Goal: Navigation & Orientation: Find specific page/section

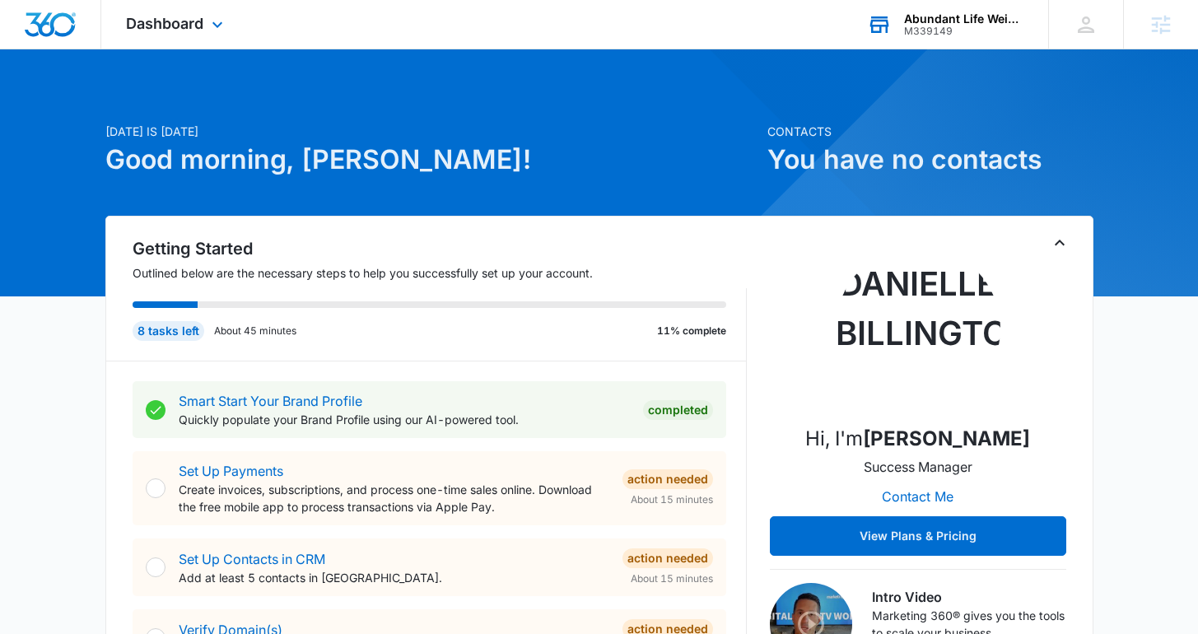
click at [893, 28] on div "Abundant Life Weight Loss M339149 Your Accounts View All" at bounding box center [945, 24] width 206 height 49
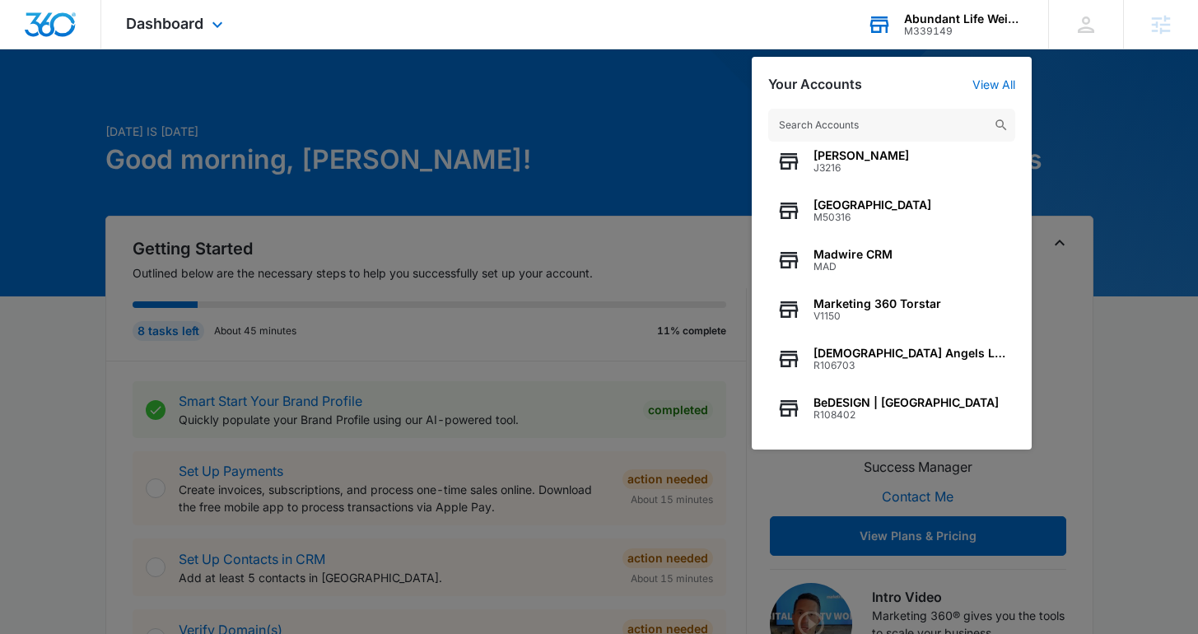
scroll to position [50, 0]
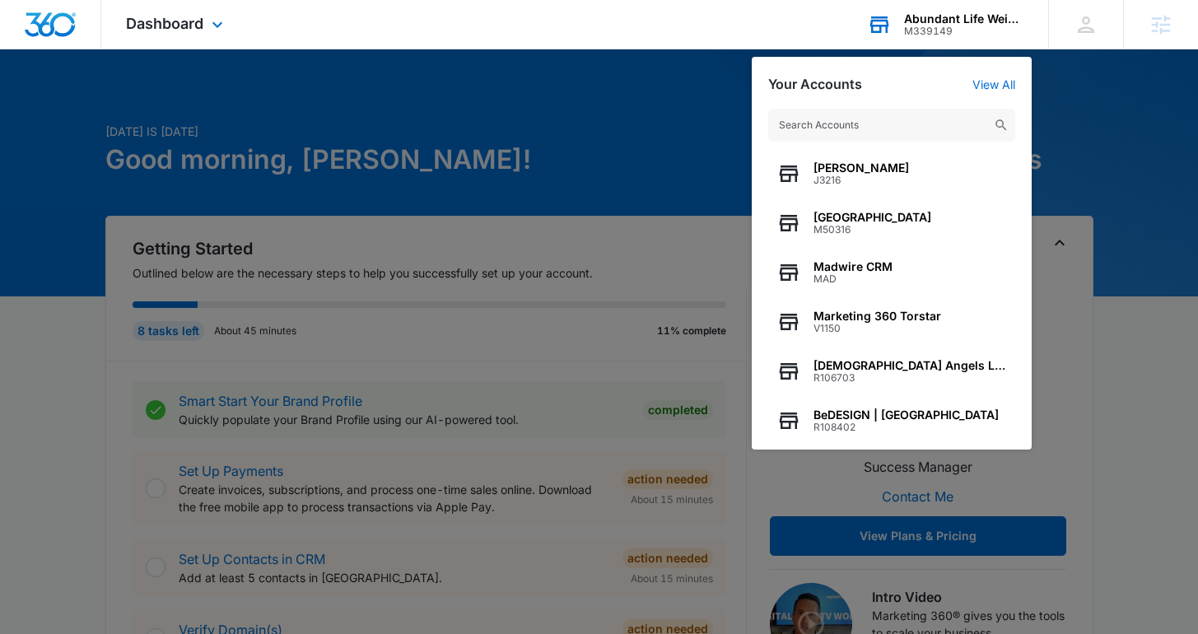
click at [812, 120] on input "text" at bounding box center [891, 125] width 247 height 33
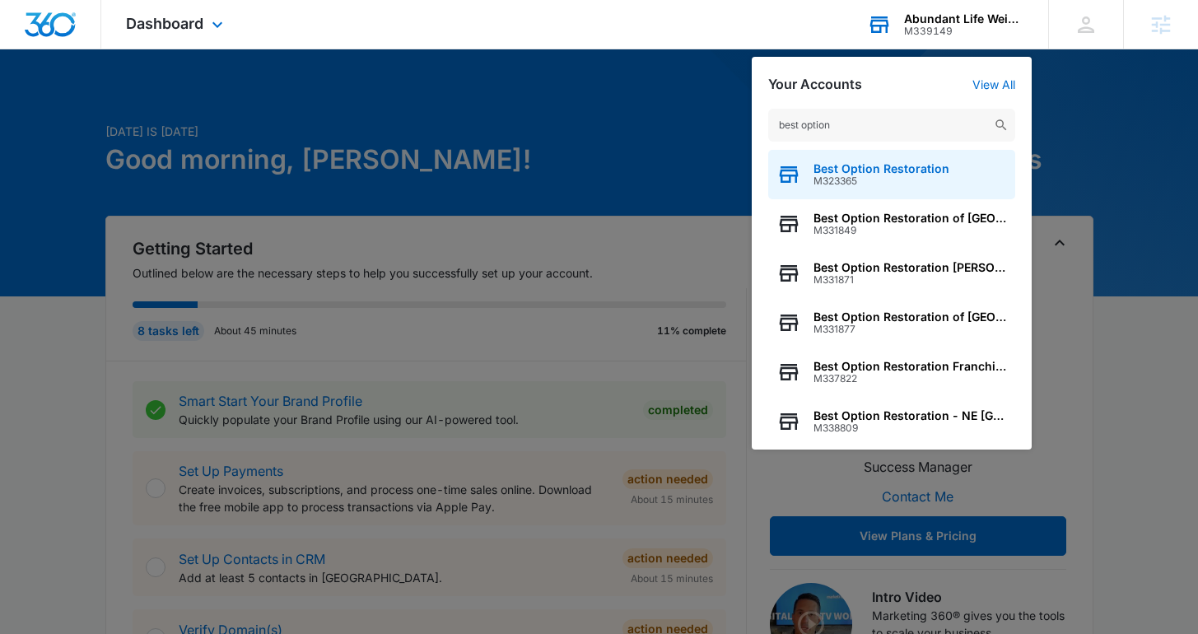
type input "best option"
click at [842, 175] on span "M323365" at bounding box center [881, 181] width 136 height 12
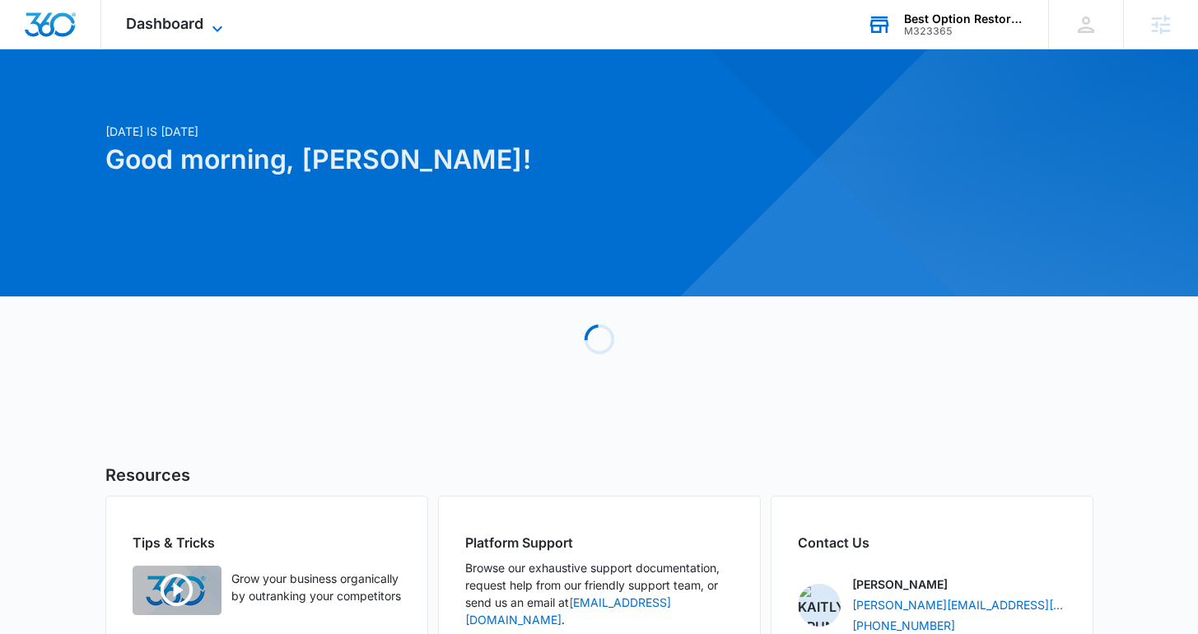
click at [156, 22] on span "Dashboard" at bounding box center [164, 23] width 77 height 17
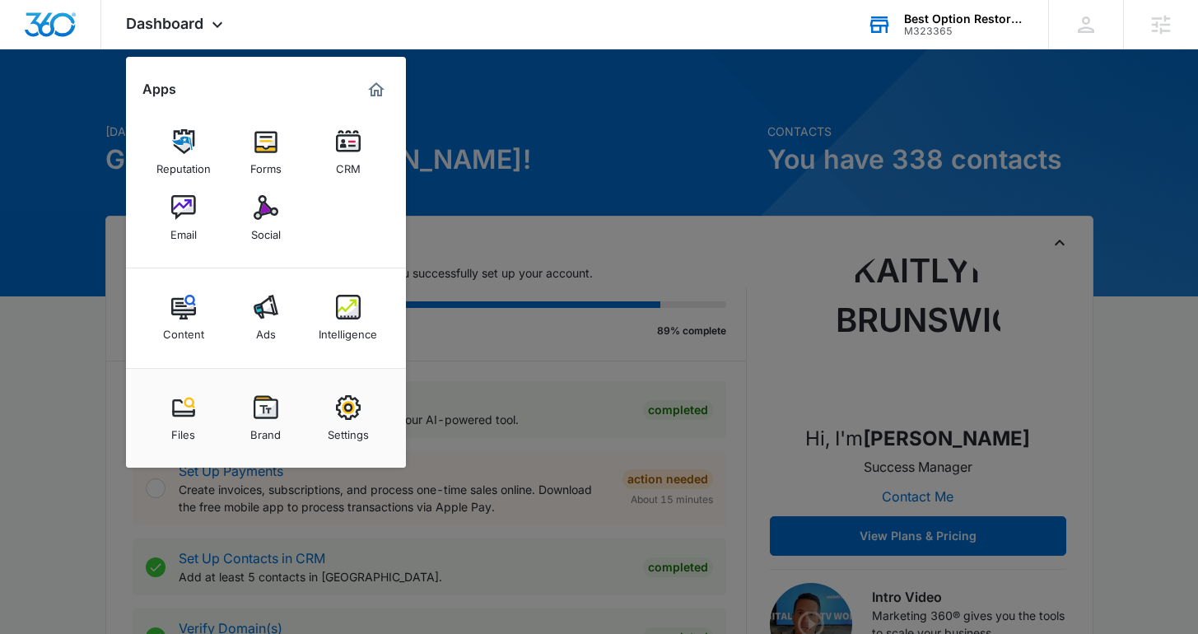
click at [548, 165] on div at bounding box center [599, 317] width 1198 height 634
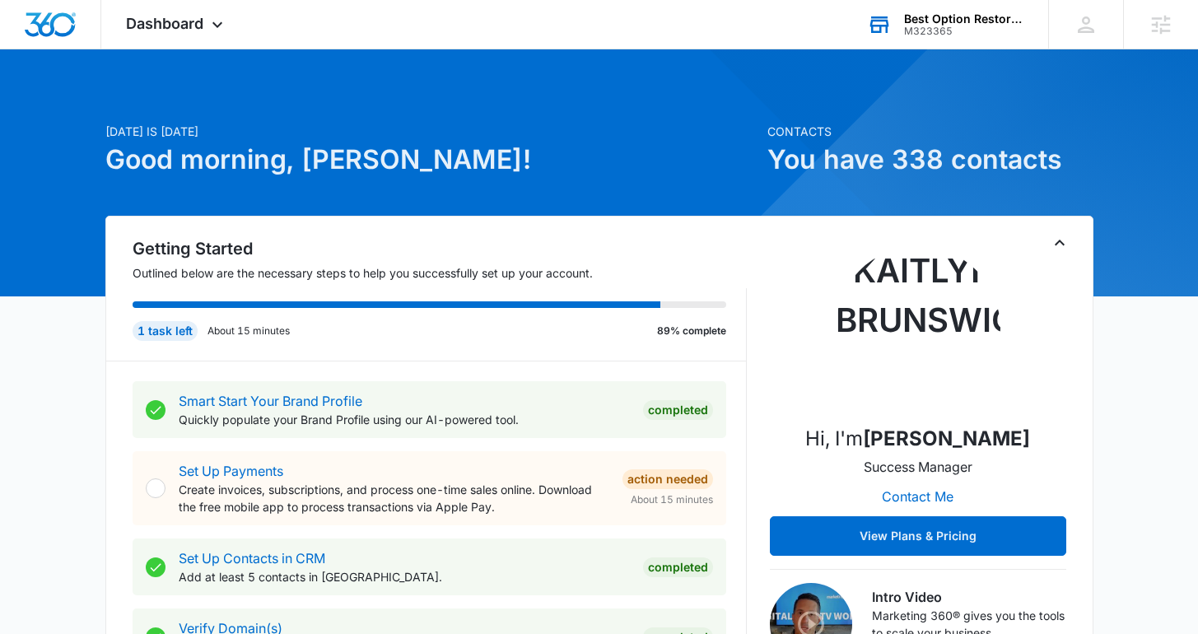
click at [875, 37] on div "Best Option Restoration M323365 Your Accounts View All" at bounding box center [945, 24] width 206 height 49
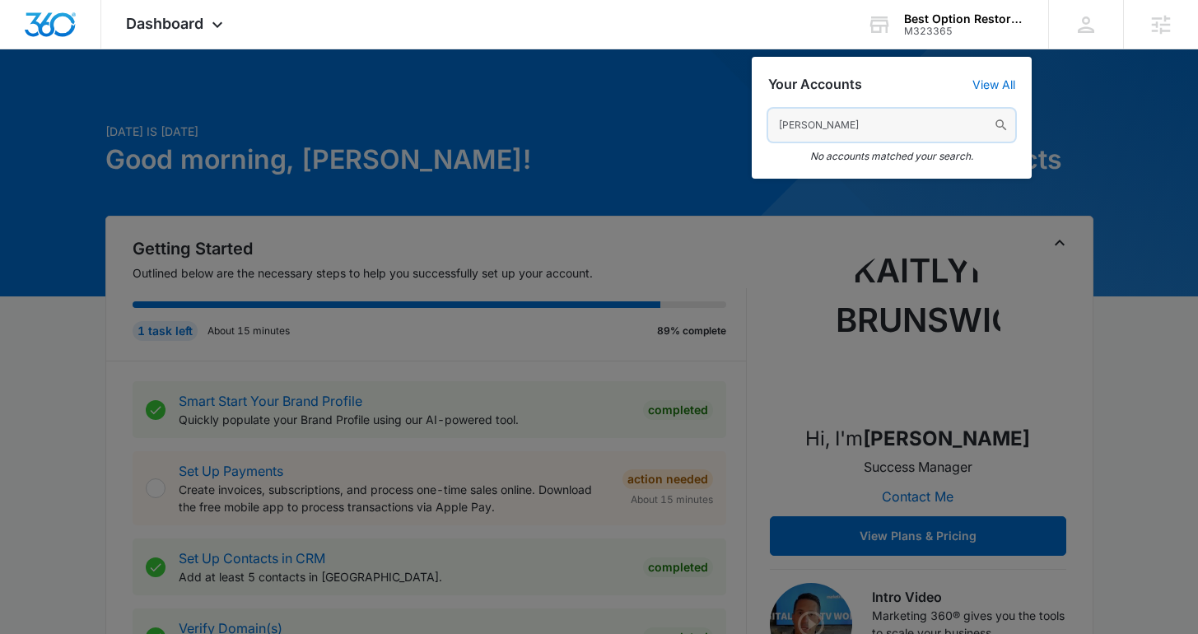
drag, startPoint x: 803, startPoint y: 125, endPoint x: 837, endPoint y: 123, distance: 34.7
click at [837, 124] on input "[PERSON_NAME]" at bounding box center [891, 125] width 247 height 33
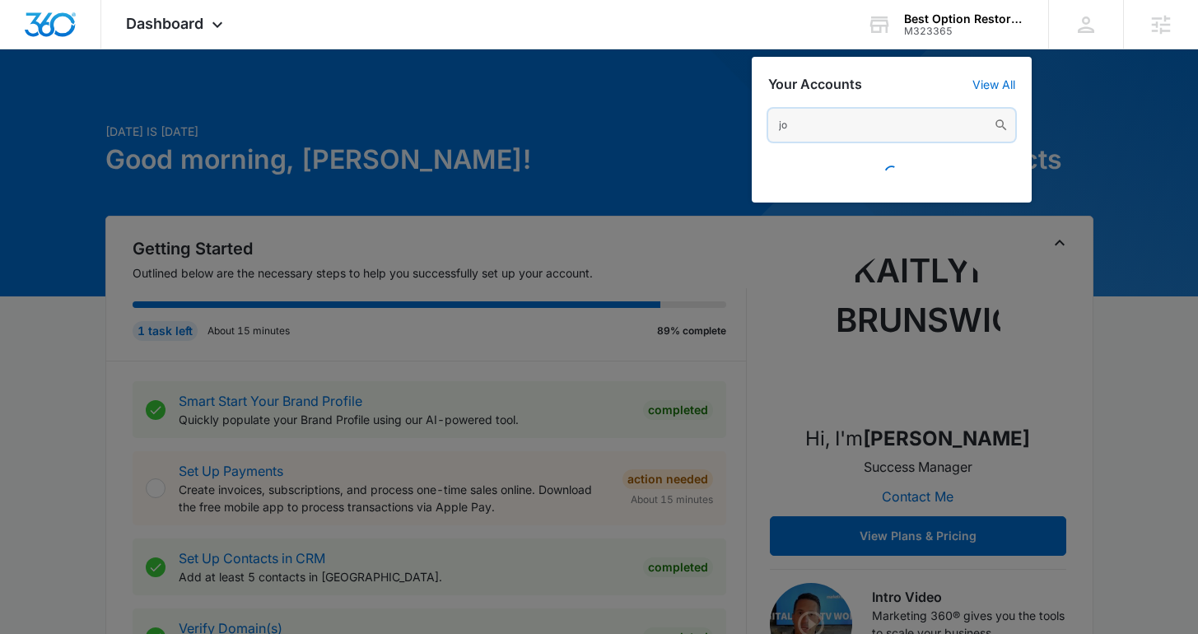
type input "j"
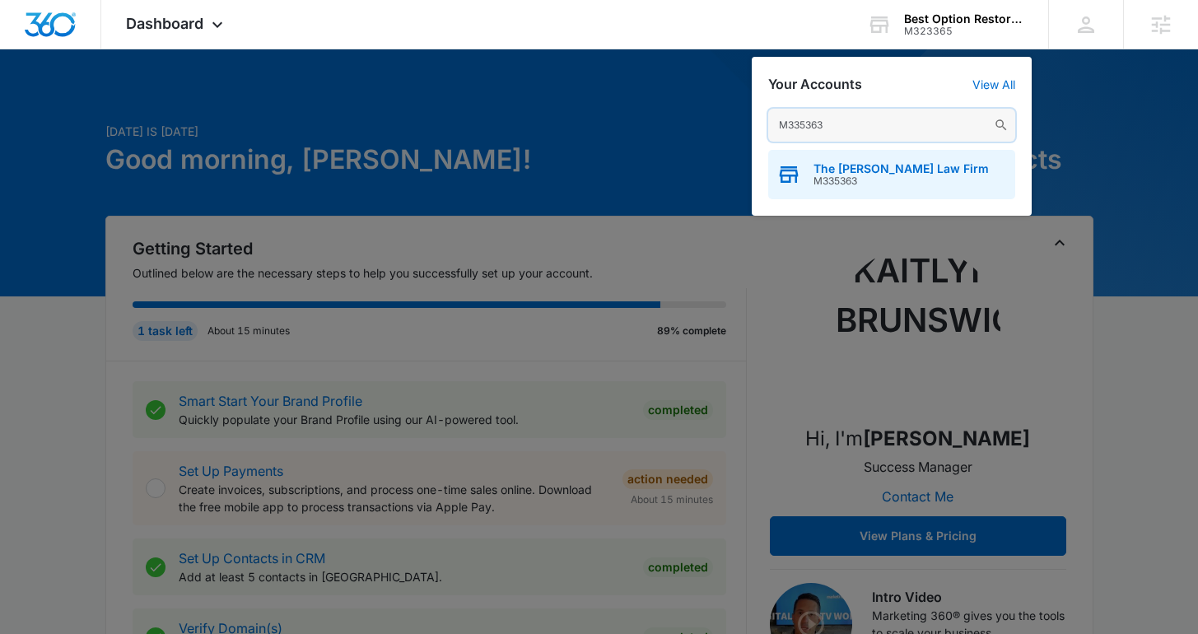
type input "M335363"
click at [841, 176] on span "M335363" at bounding box center [900, 181] width 175 height 12
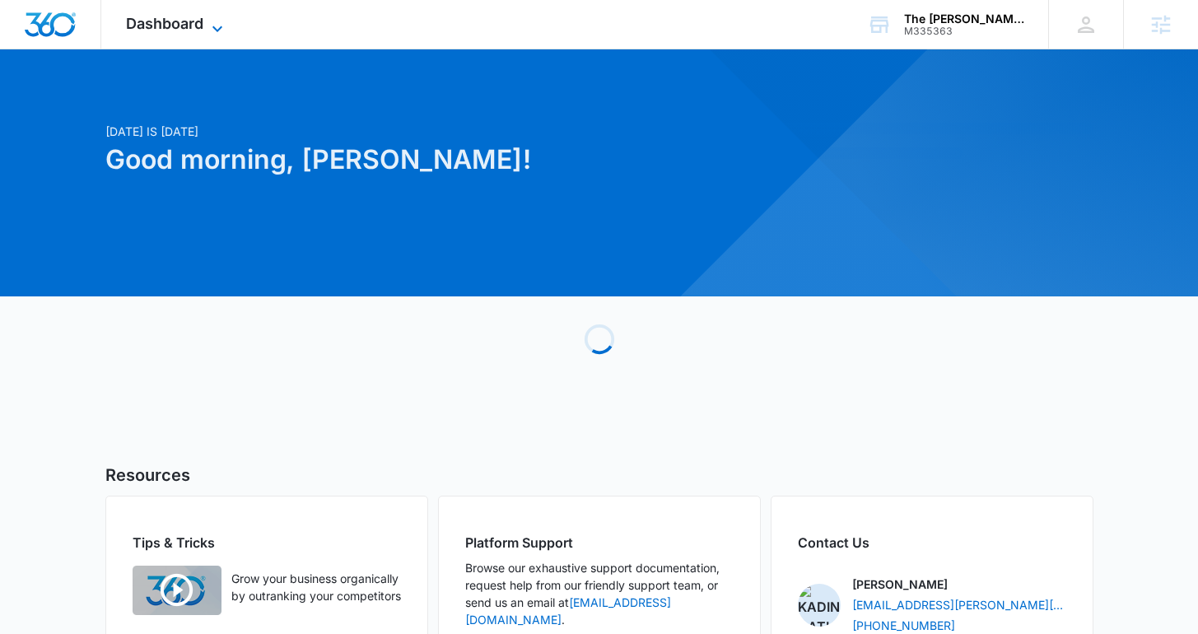
click at [160, 21] on span "Dashboard" at bounding box center [164, 23] width 77 height 17
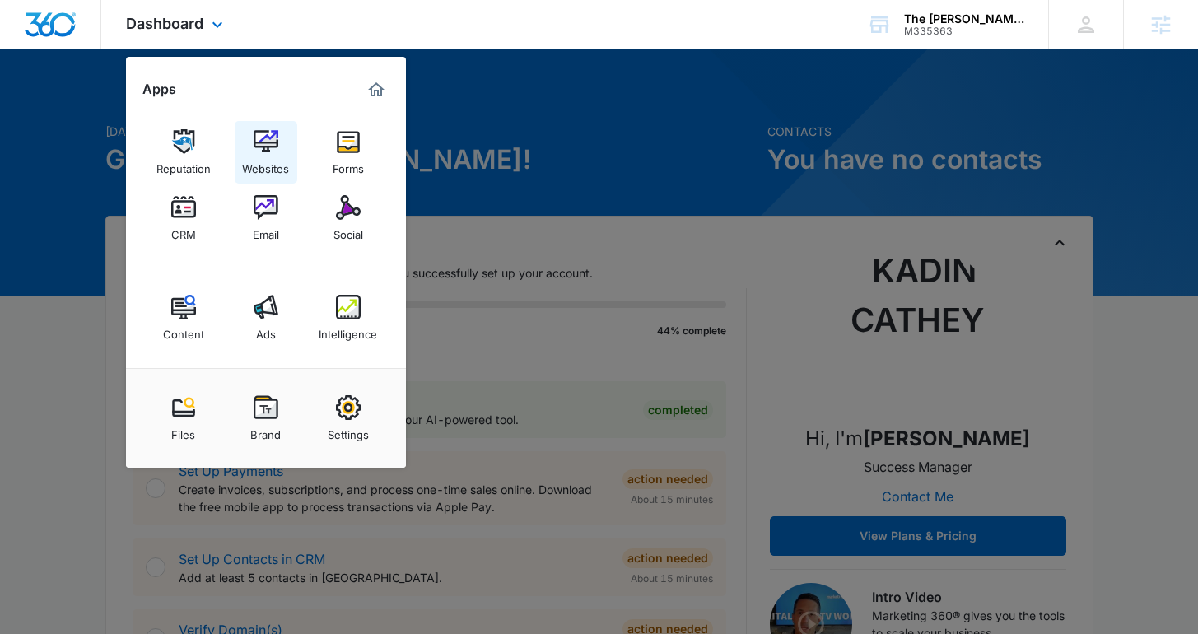
click at [270, 153] on img at bounding box center [266, 141] width 25 height 25
